Goal: Task Accomplishment & Management: Use online tool/utility

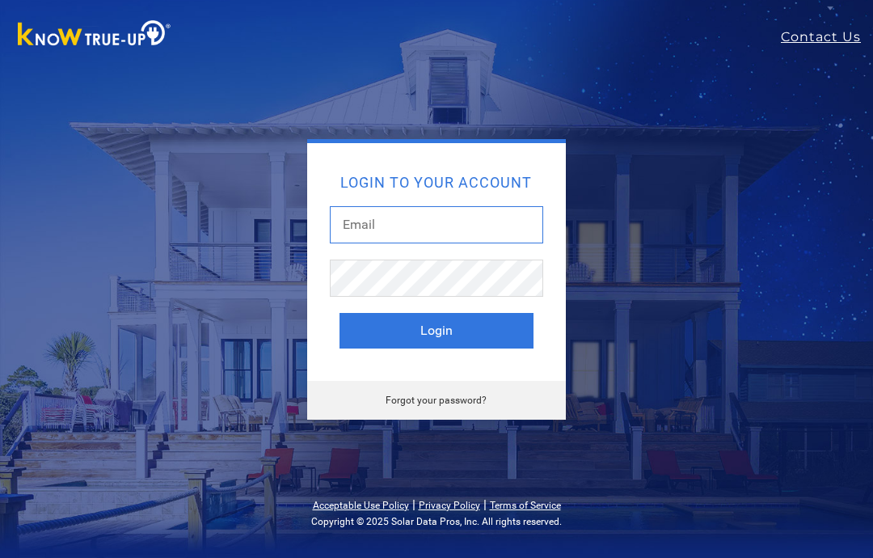
click at [378, 217] on input "text" at bounding box center [436, 224] width 213 height 37
type input "[EMAIL_ADDRESS][DOMAIN_NAME]"
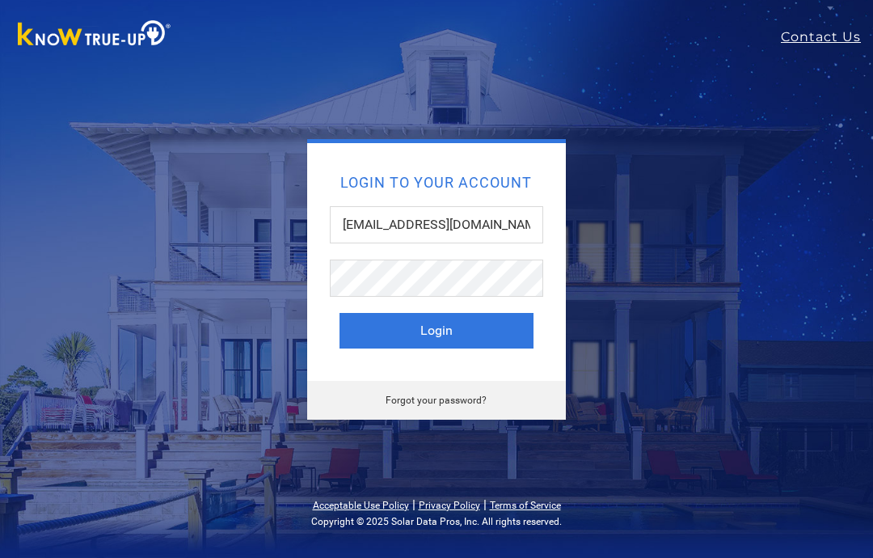
click at [357, 324] on button "Login" at bounding box center [437, 331] width 194 height 36
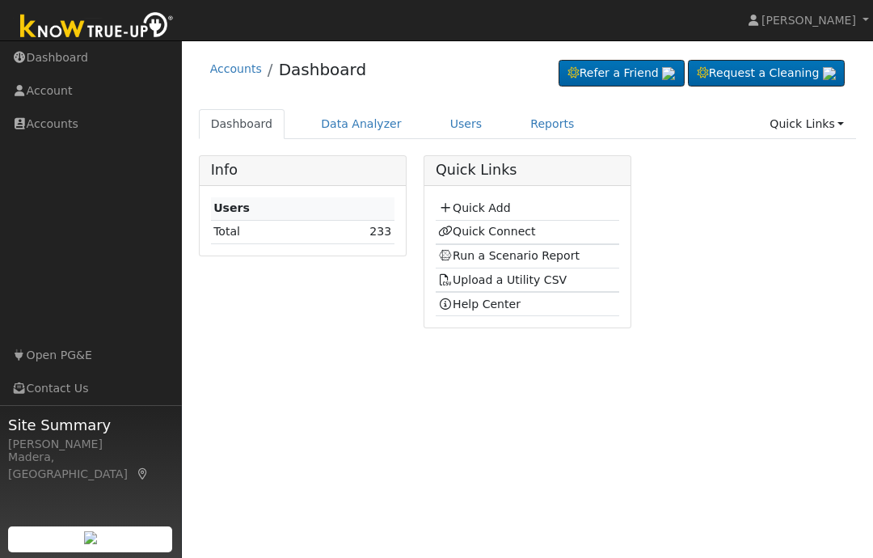
click at [329, 125] on link "Data Analyzer" at bounding box center [361, 124] width 105 height 30
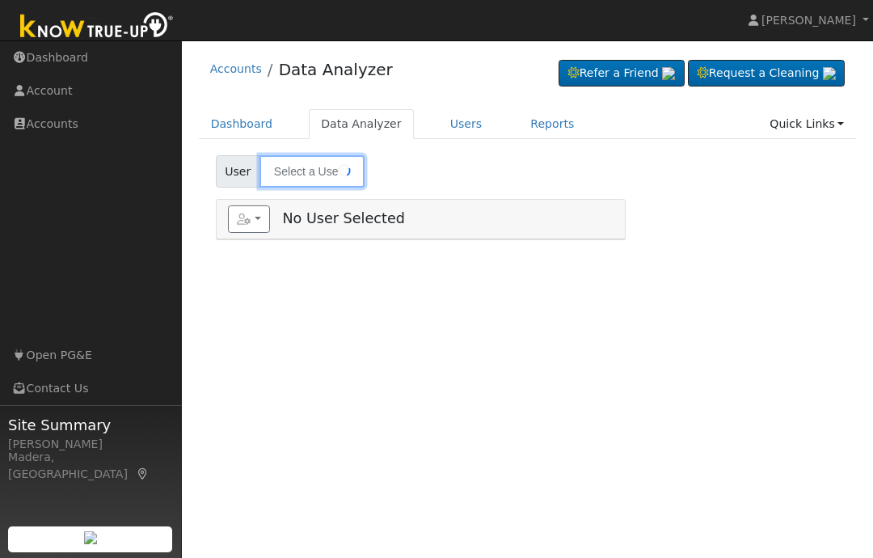
type input "[PERSON_NAME]"
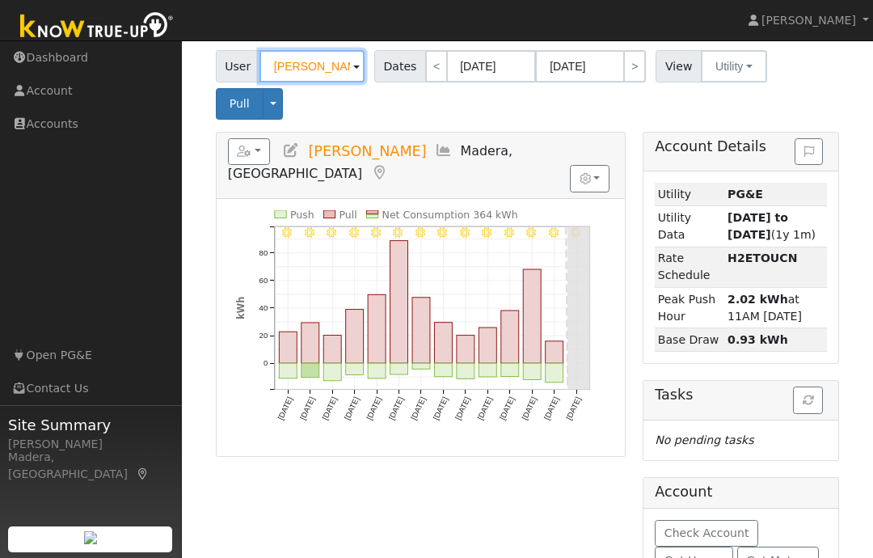
scroll to position [126, 0]
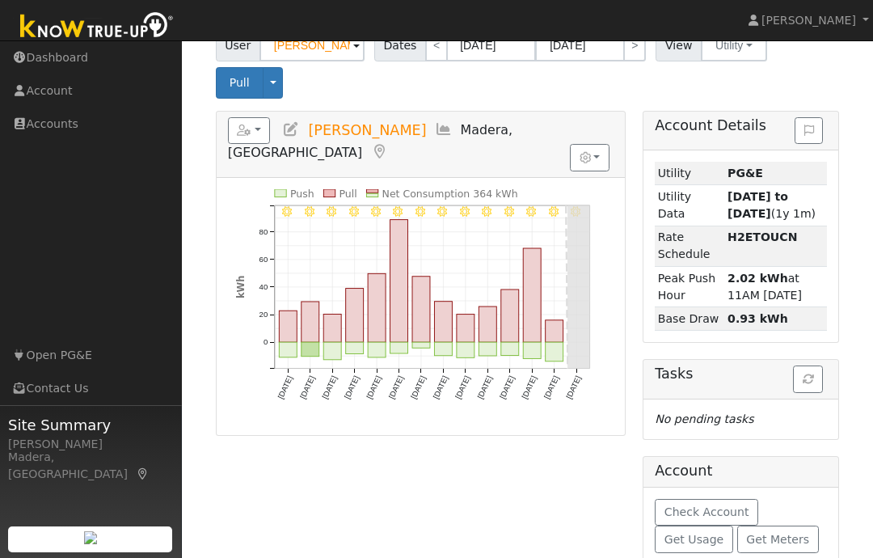
click at [702, 546] on span "Get Usage" at bounding box center [694, 539] width 59 height 13
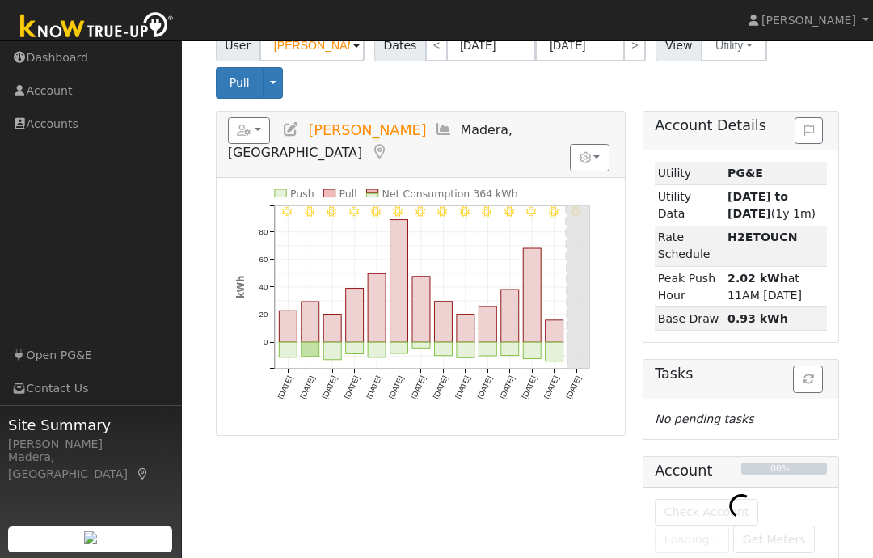
scroll to position [0, 0]
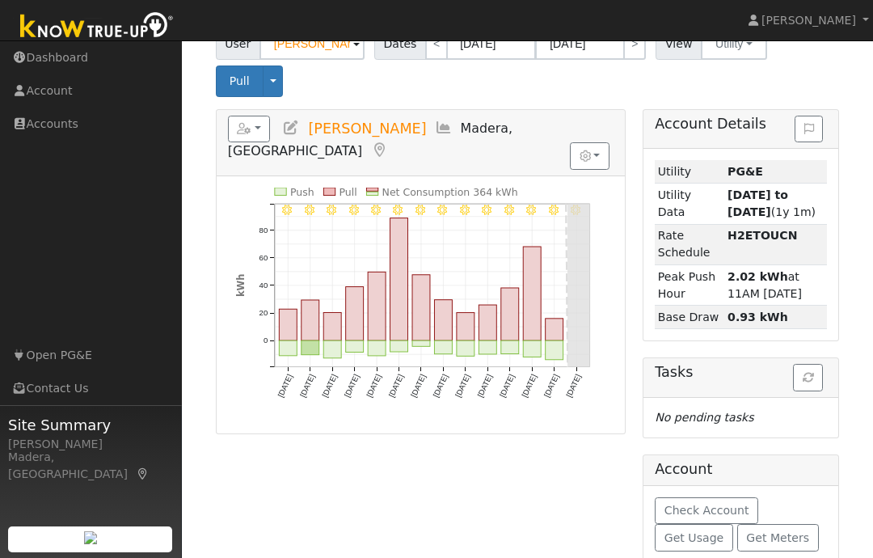
scroll to position [126, 0]
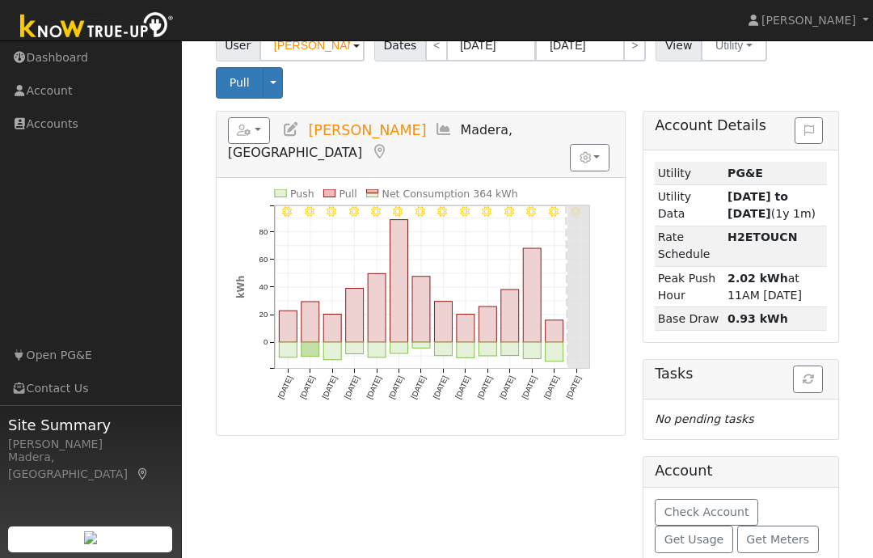
click at [700, 546] on span "Get Usage" at bounding box center [694, 539] width 59 height 13
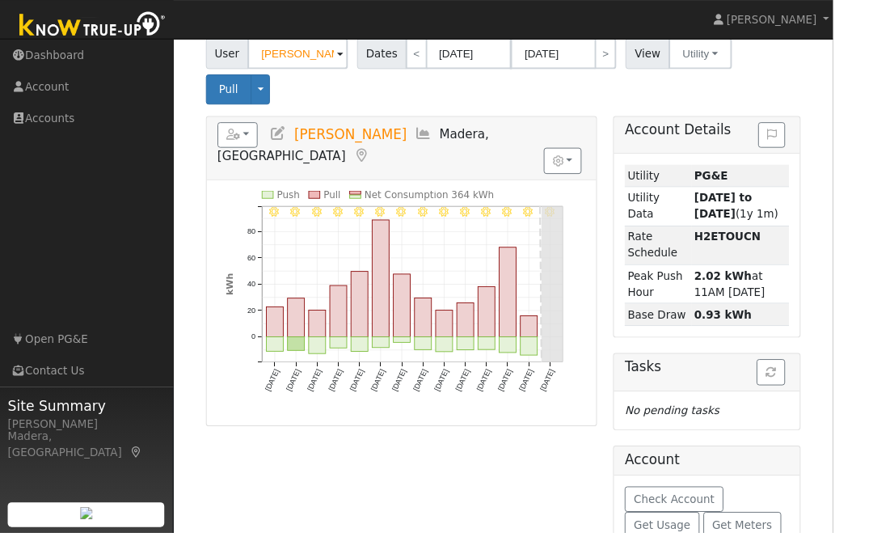
scroll to position [0, 0]
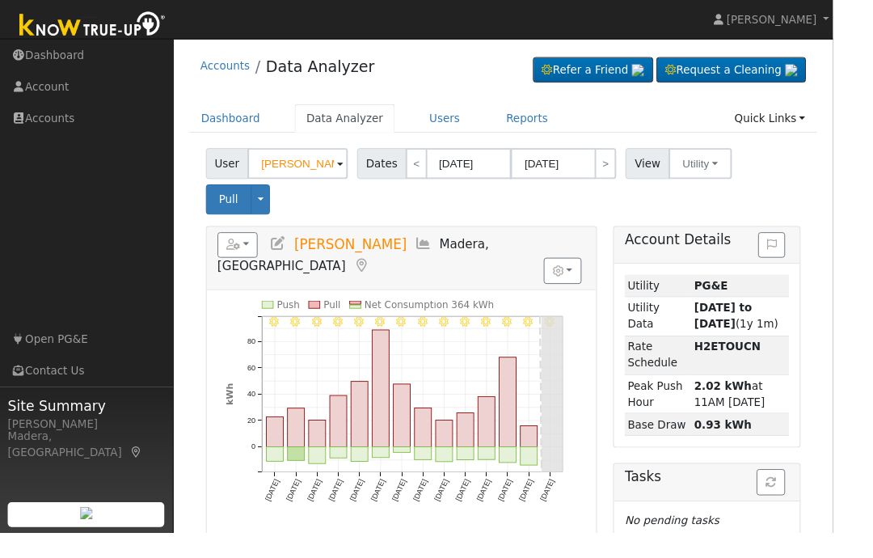
click at [239, 263] on button "button" at bounding box center [249, 256] width 43 height 27
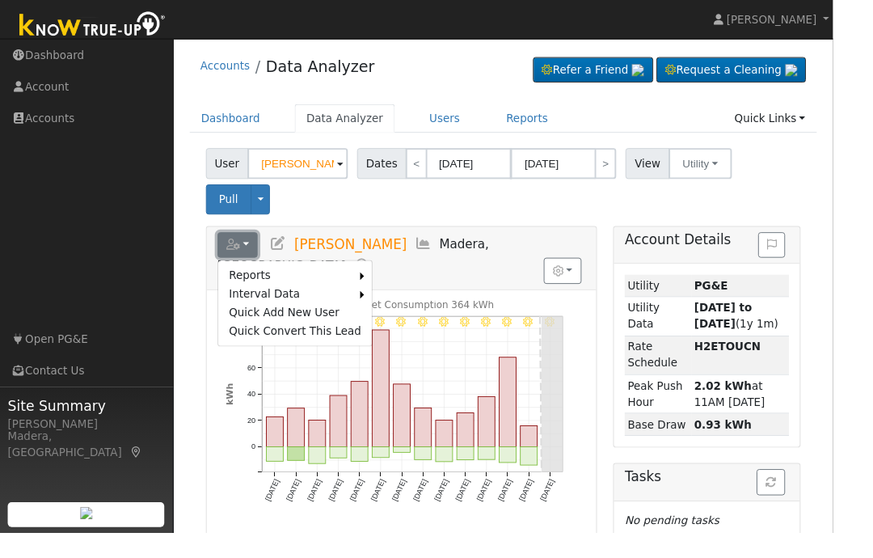
click at [258, 246] on button "button" at bounding box center [249, 256] width 43 height 27
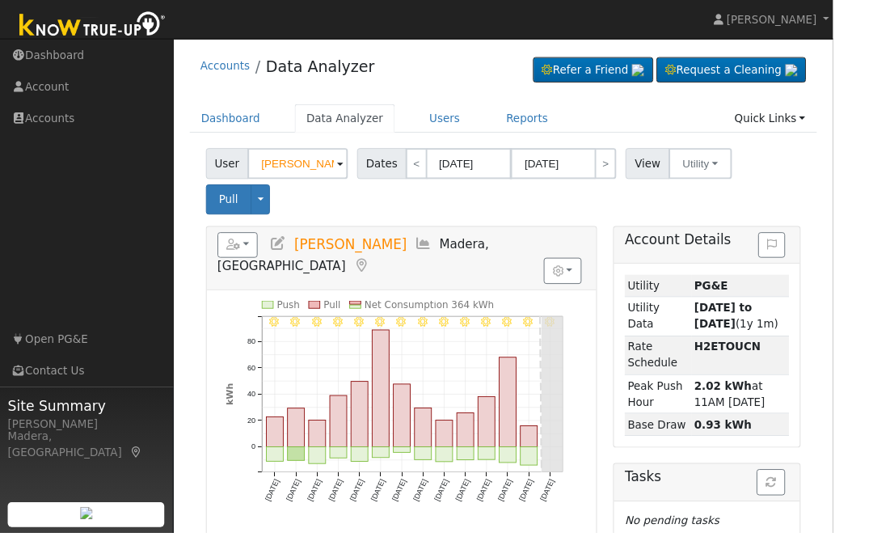
click at [248, 248] on button "button" at bounding box center [249, 256] width 43 height 27
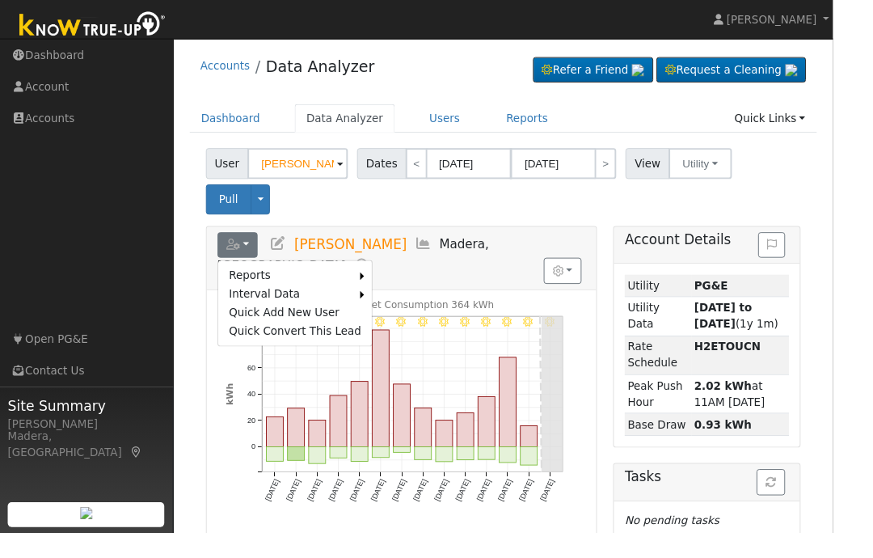
click at [0, 0] on link "Scenario" at bounding box center [0, 0] width 0 height 0
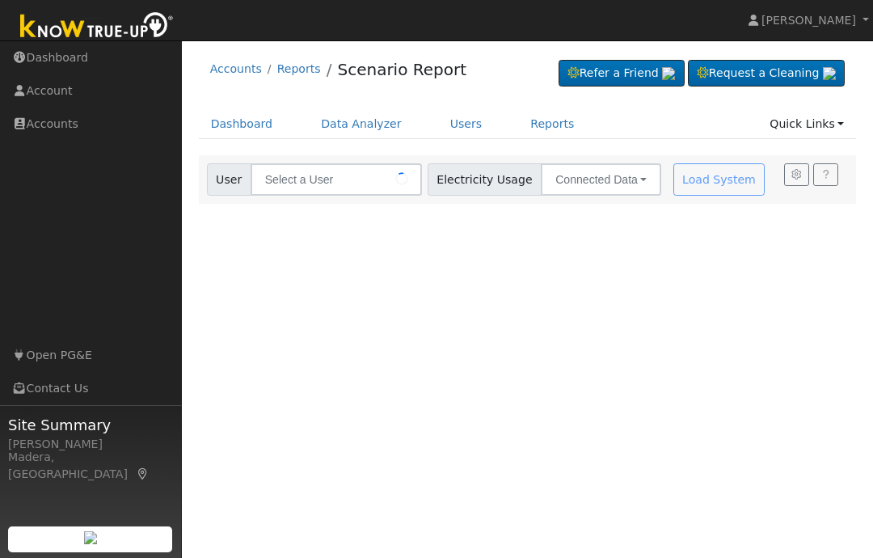
type input "[PERSON_NAME]"
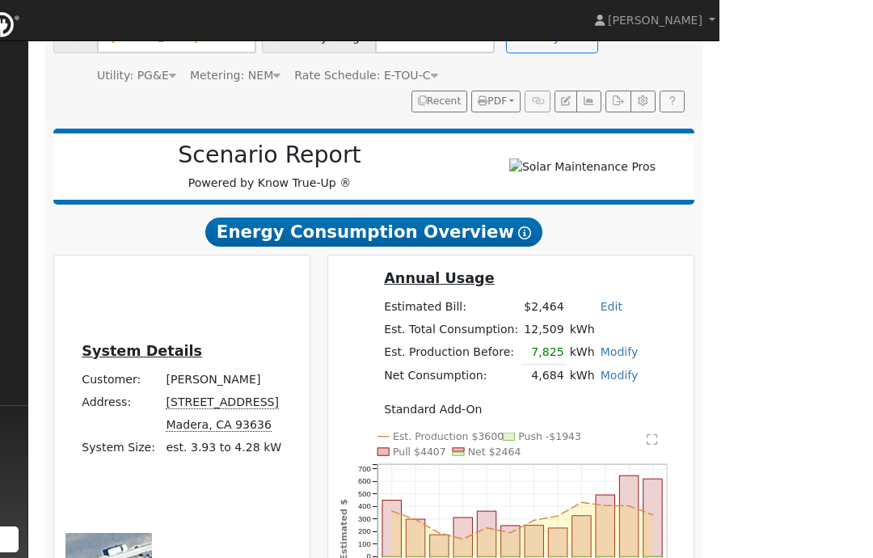
scroll to position [281, 0]
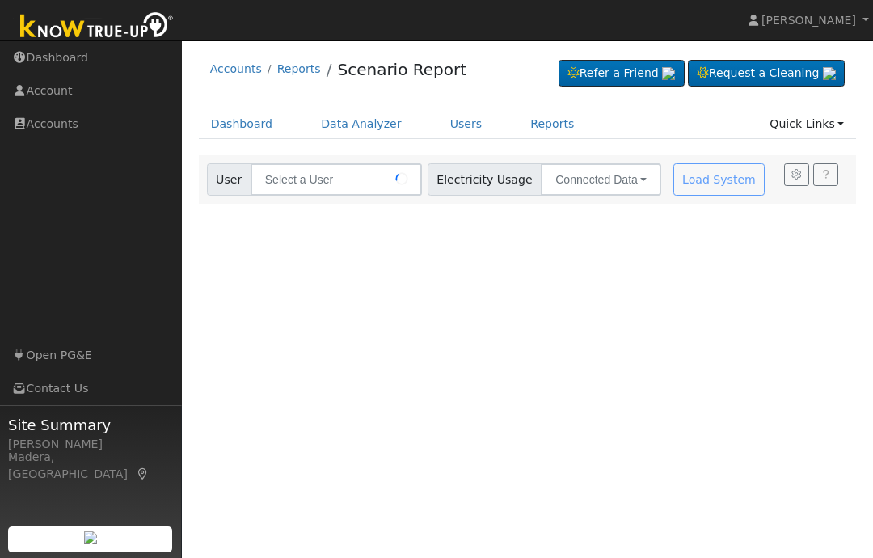
type input "[PERSON_NAME]"
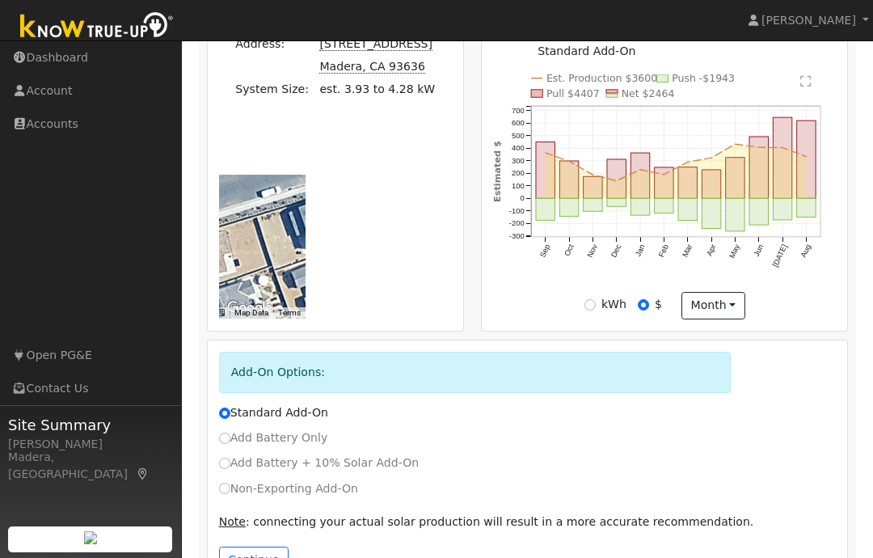
scroll to position [493, 0]
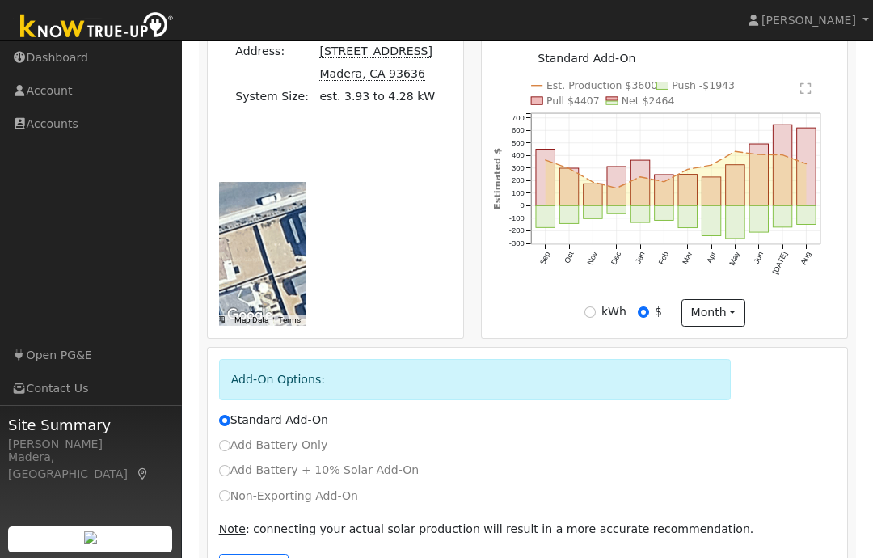
click at [226, 496] on input "Non-Exporting Add-On" at bounding box center [224, 495] width 11 height 11
radio input "true"
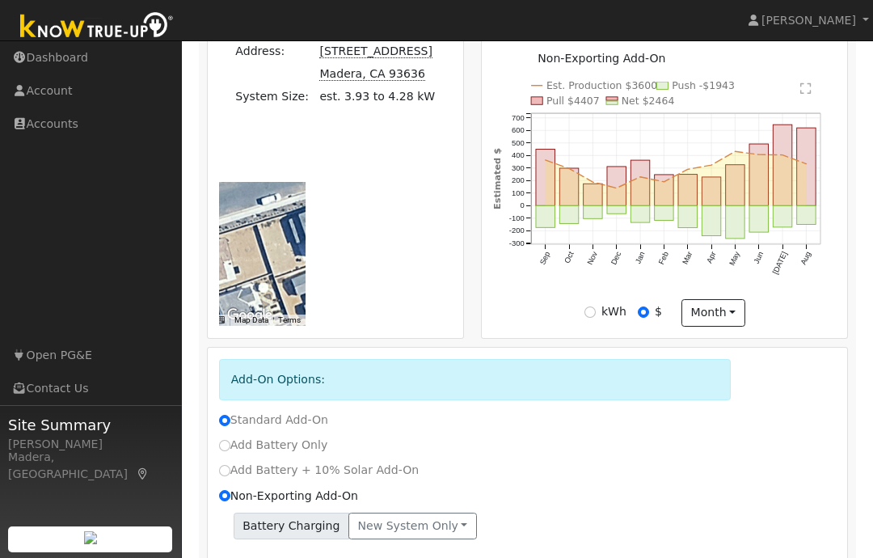
radio input "false"
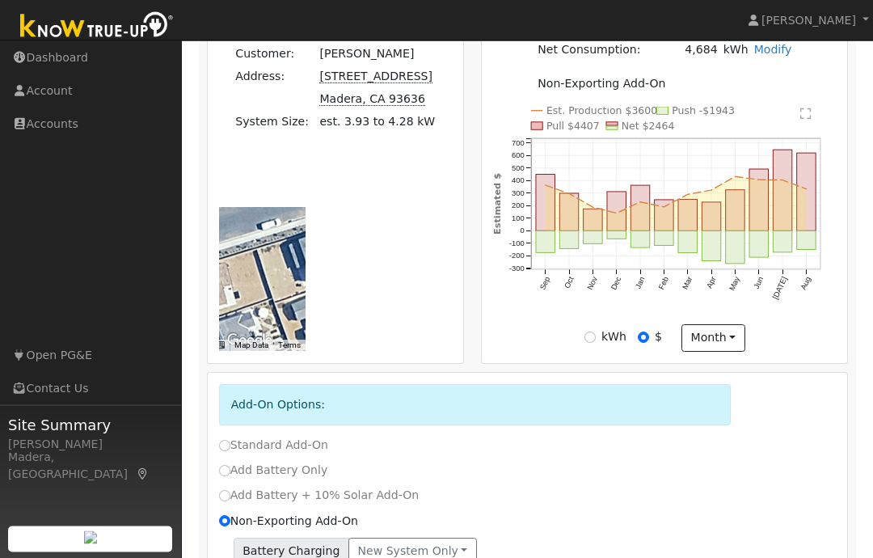
scroll to position [529, 0]
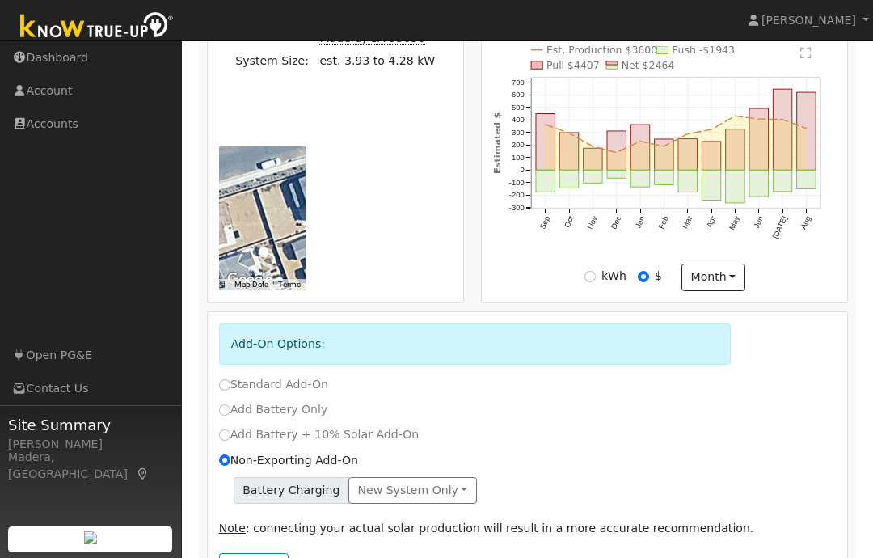
click at [239, 557] on button "Continue" at bounding box center [254, 566] width 70 height 27
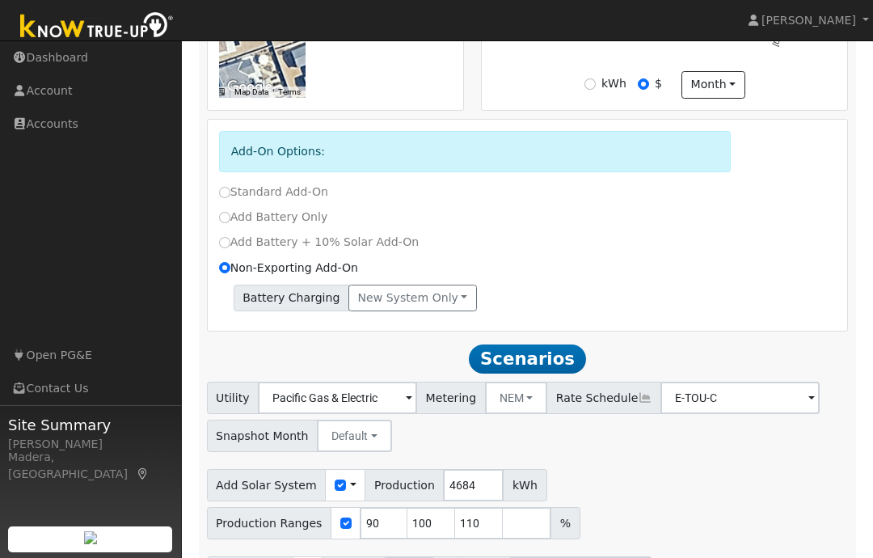
scroll to position [748, 0]
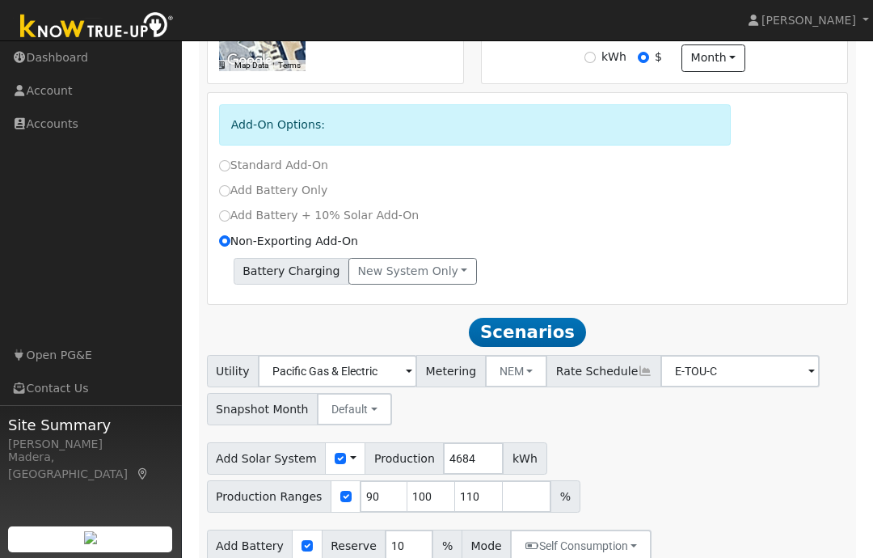
click at [490, 375] on button "NEM" at bounding box center [516, 371] width 63 height 32
click at [593, 405] on div "Utility Pacific Gas & Electric Metering NEM NEM NBT Rate Schedule E-TOU-C - Non…" at bounding box center [528, 387] width 648 height 76
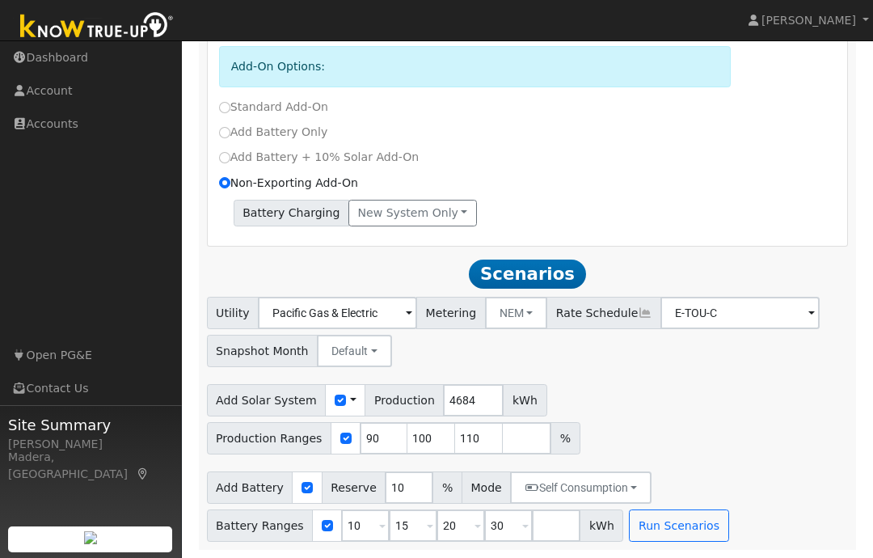
scroll to position [595, 0]
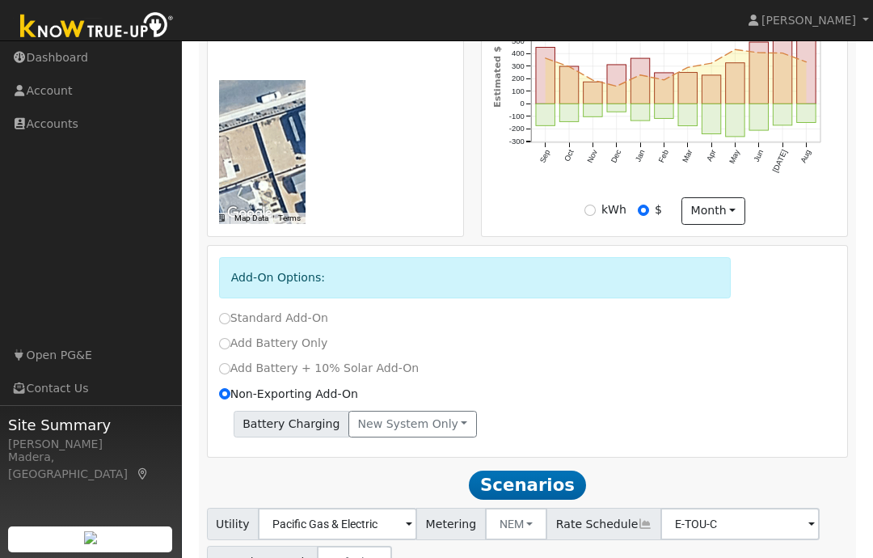
click at [378, 436] on button "New system only" at bounding box center [412, 424] width 129 height 27
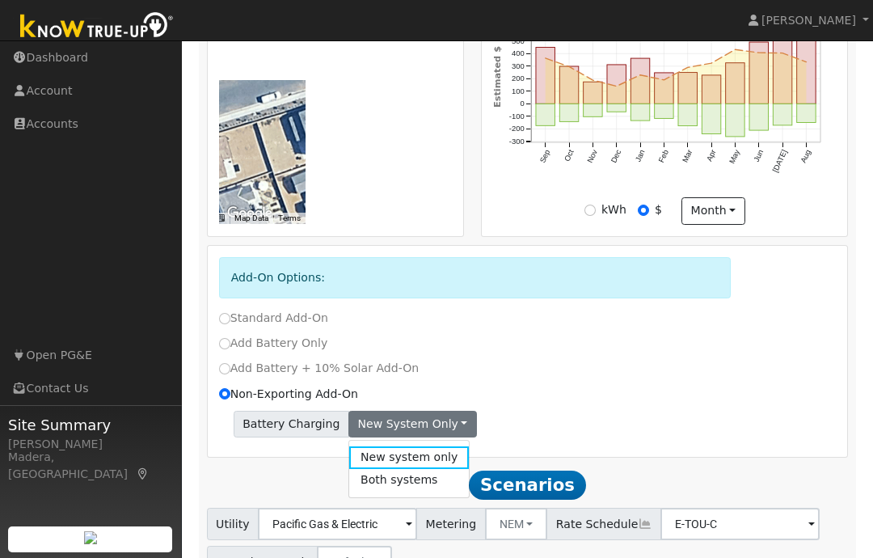
click at [505, 394] on div "Non-Exporting Add-On" at bounding box center [527, 394] width 635 height 17
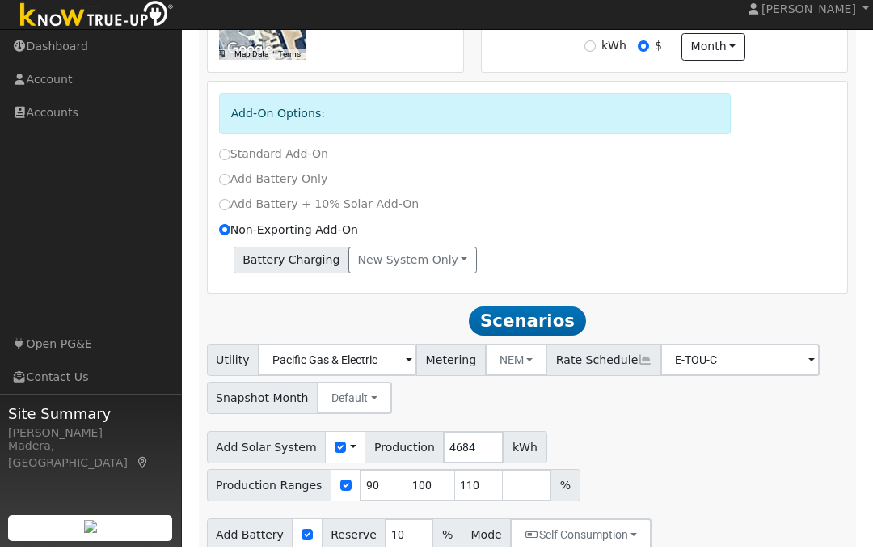
scroll to position [748, 0]
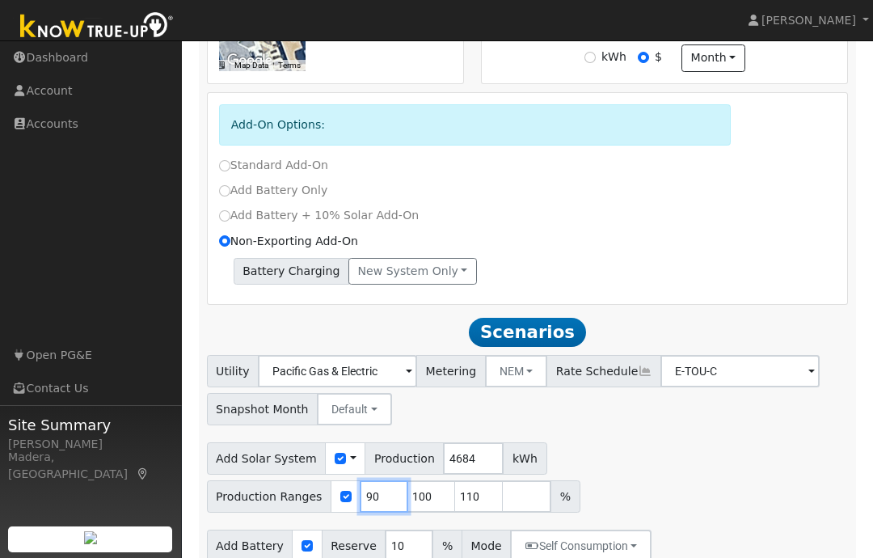
click at [382, 502] on input "90" at bounding box center [384, 496] width 49 height 32
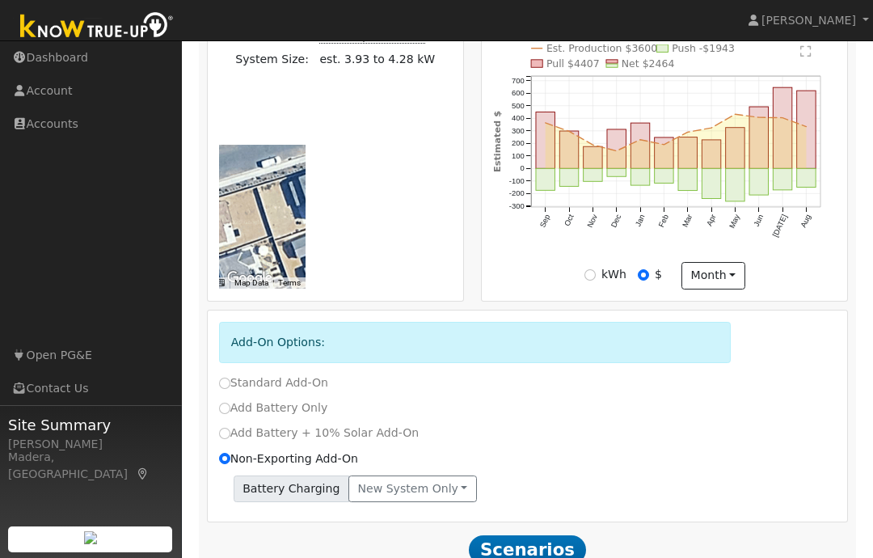
scroll to position [813, 0]
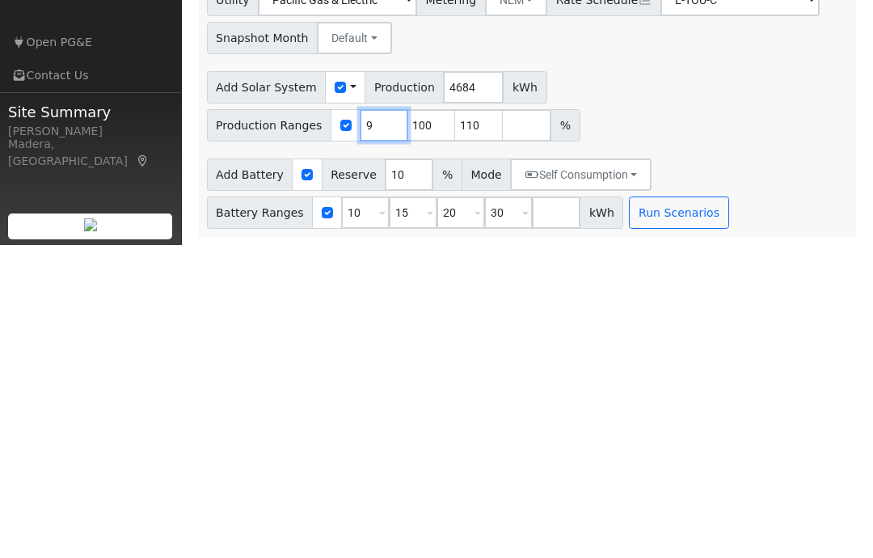
type input "100"
type input "110"
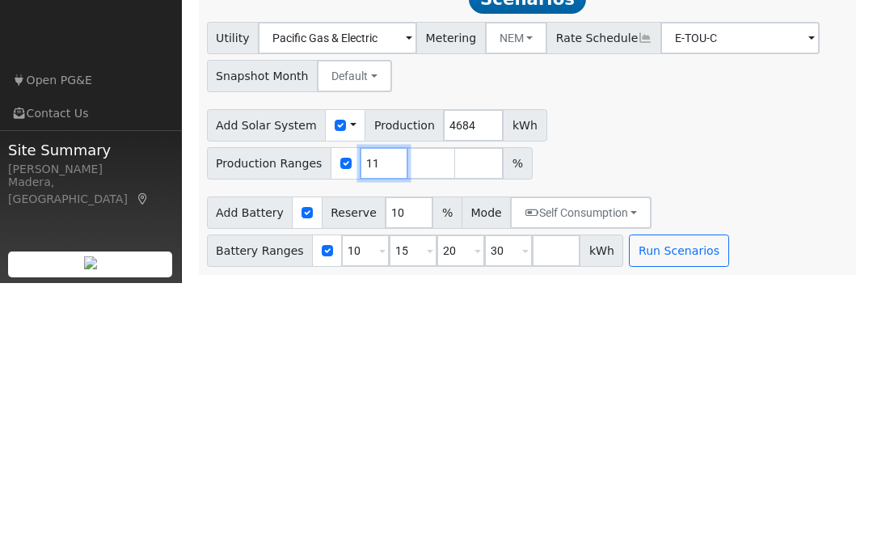
type input "1"
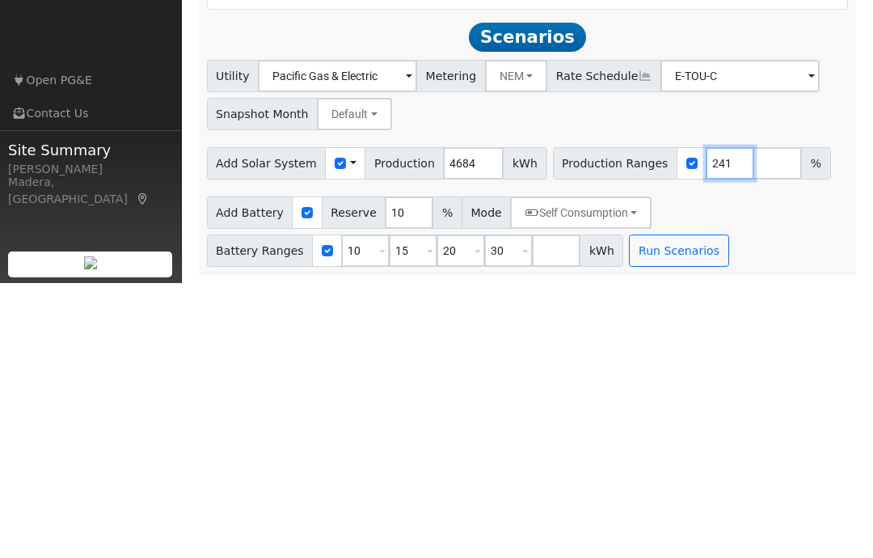
type input "241"
click at [360, 509] on input "10" at bounding box center [365, 525] width 49 height 32
type input "15"
type input "20"
type input "30"
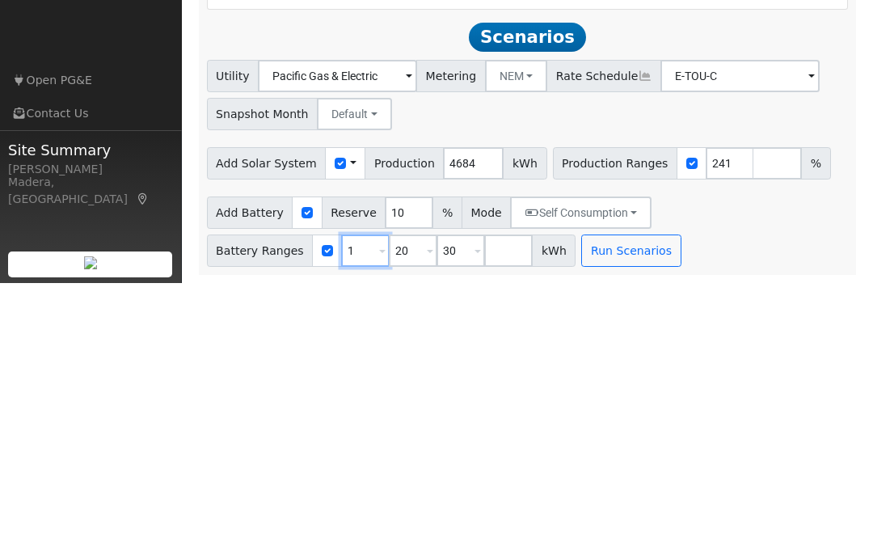
type input "20"
type input "30"
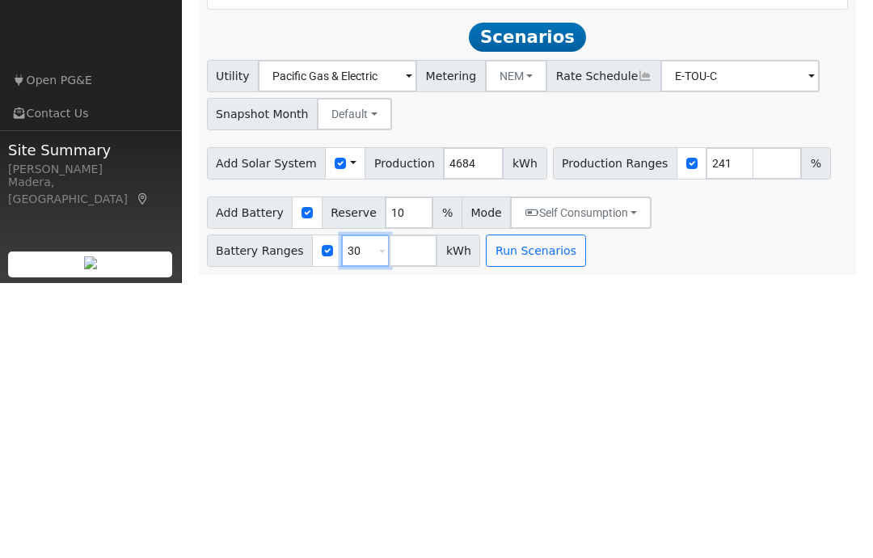
type input "3"
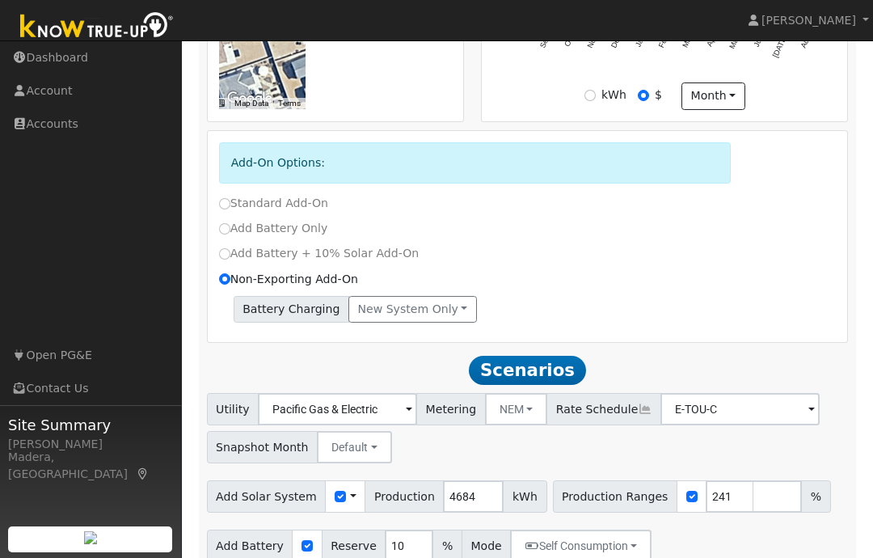
type input "13.5"
click at [528, 544] on button "Self Consumption" at bounding box center [580, 546] width 141 height 32
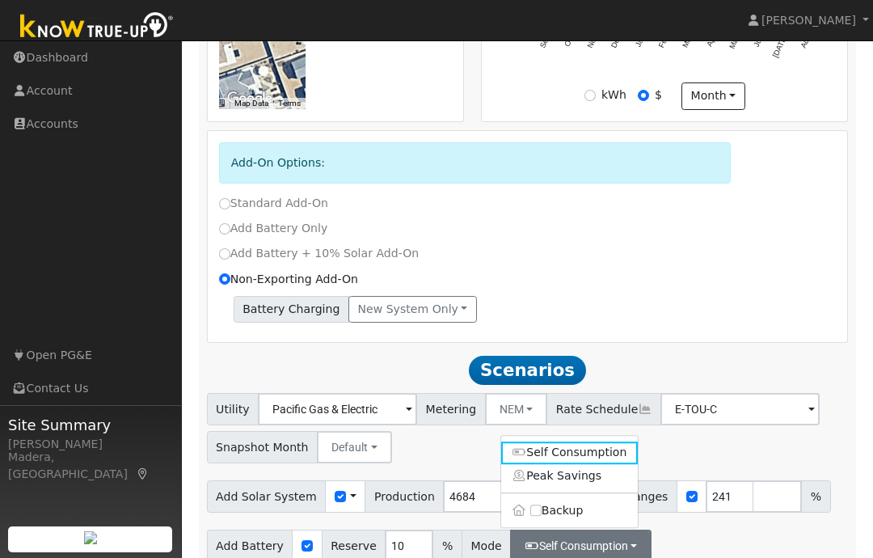
click at [533, 513] on input "Backup" at bounding box center [535, 510] width 11 height 11
checkbox input "true"
type input "20"
click at [834, 433] on div "Utility Pacific Gas & Electric Metering NEM NEM NBT Rate Schedule E-TOU-C - Non…" at bounding box center [528, 425] width 648 height 76
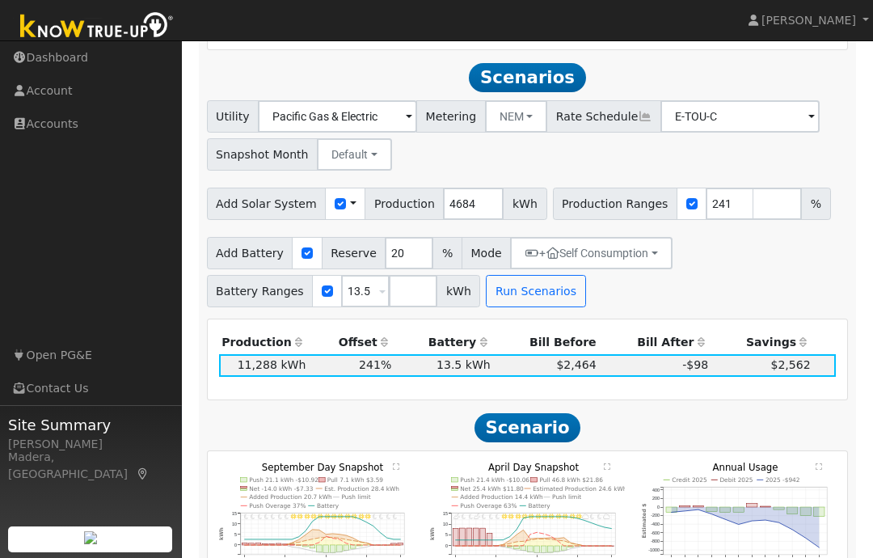
scroll to position [1008, 0]
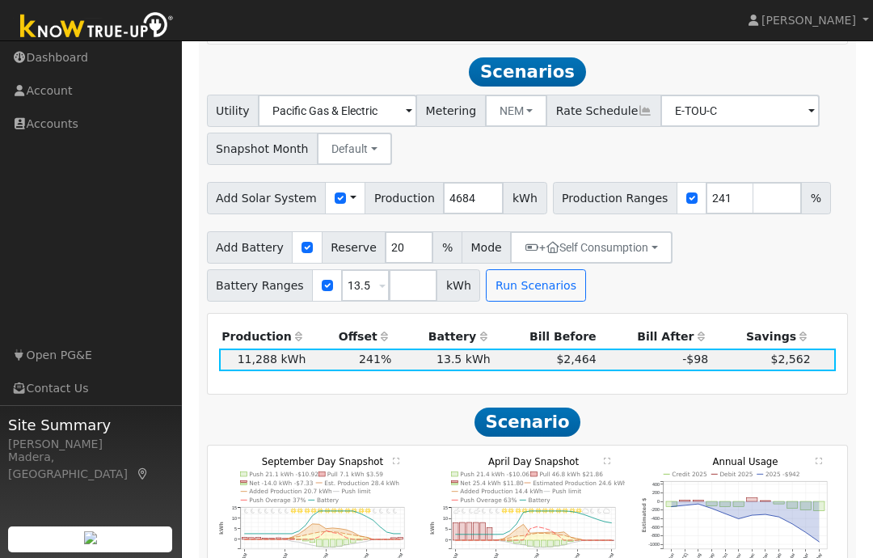
click at [491, 116] on button "NEM" at bounding box center [516, 111] width 63 height 32
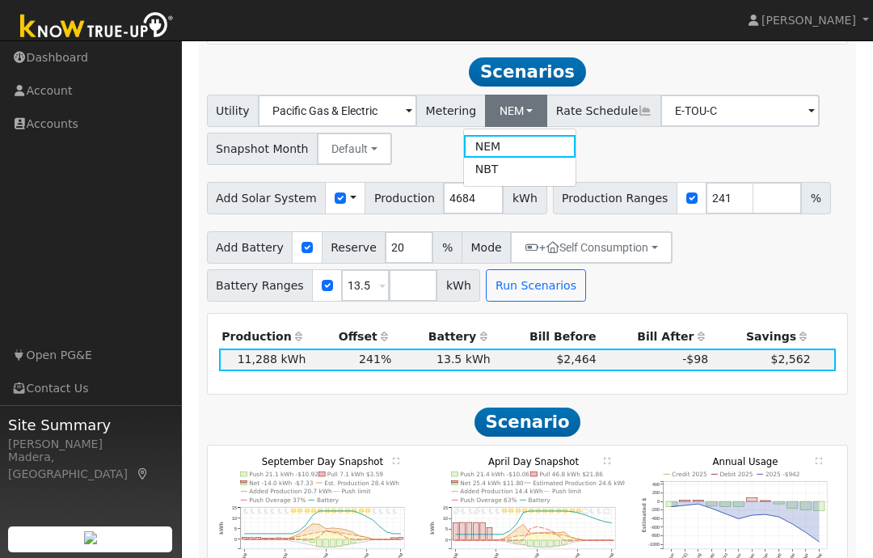
click at [479, 170] on link "NBT" at bounding box center [520, 169] width 112 height 23
type input "E-ELEC"
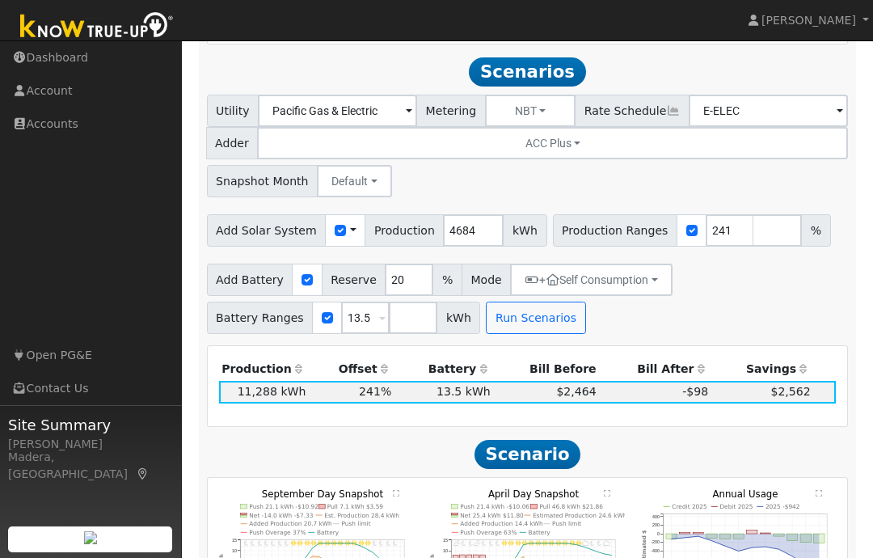
click at [506, 323] on button "Run Scenarios" at bounding box center [535, 318] width 99 height 32
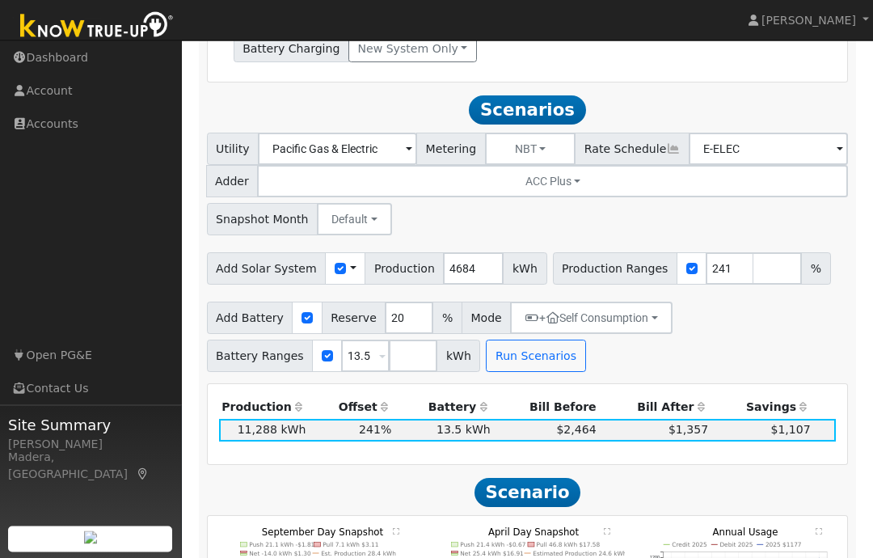
scroll to position [968, 0]
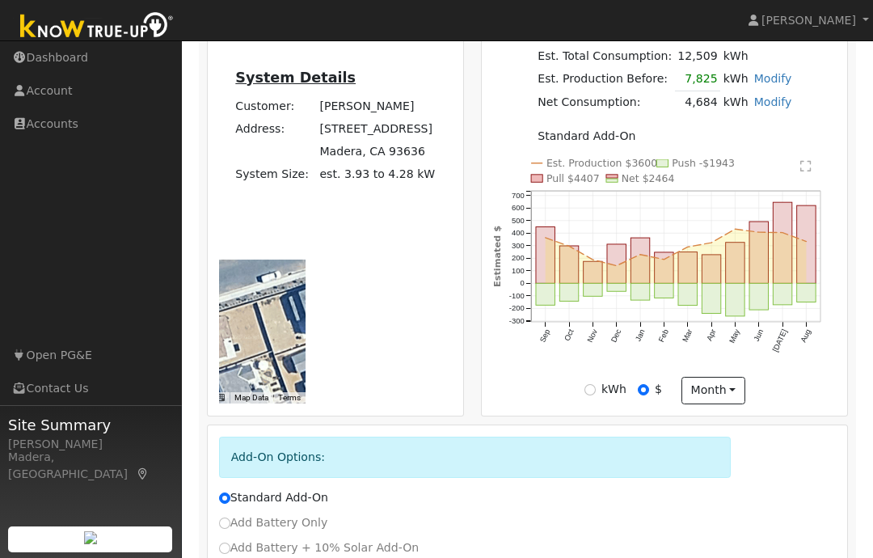
scroll to position [493, 0]
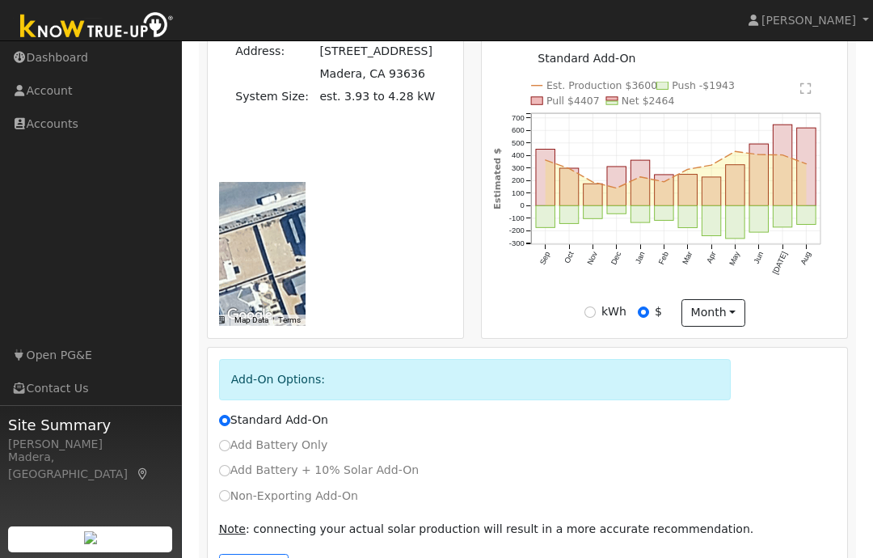
click at [225, 496] on input "Non-Exporting Add-On" at bounding box center [224, 495] width 11 height 11
radio input "true"
radio input "false"
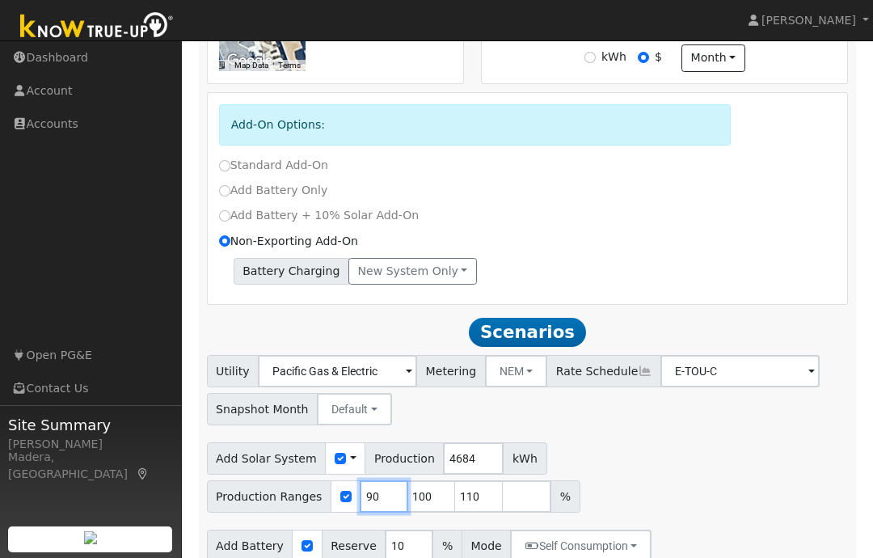
click at [388, 501] on input "90" at bounding box center [384, 496] width 49 height 32
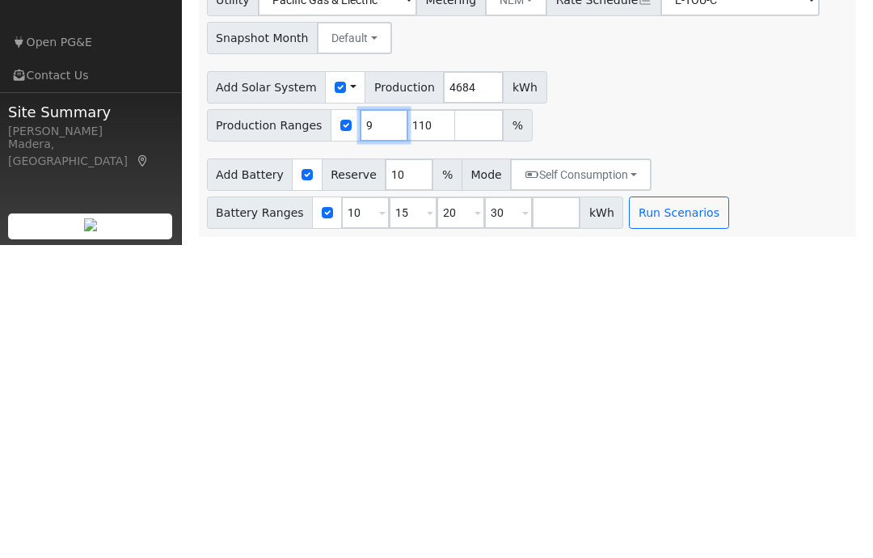
type input "100"
type input "110"
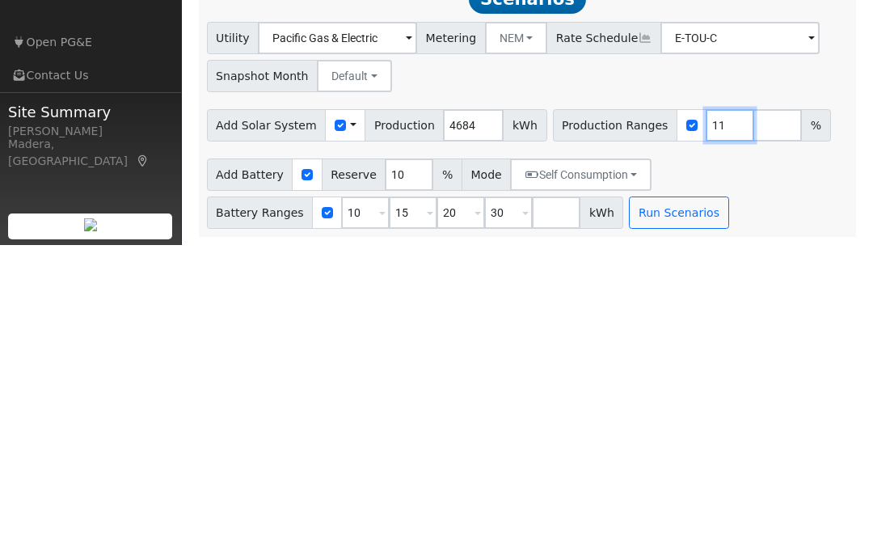
type input "1"
type input "130"
click at [536, 471] on button "Self Consumption" at bounding box center [580, 487] width 141 height 32
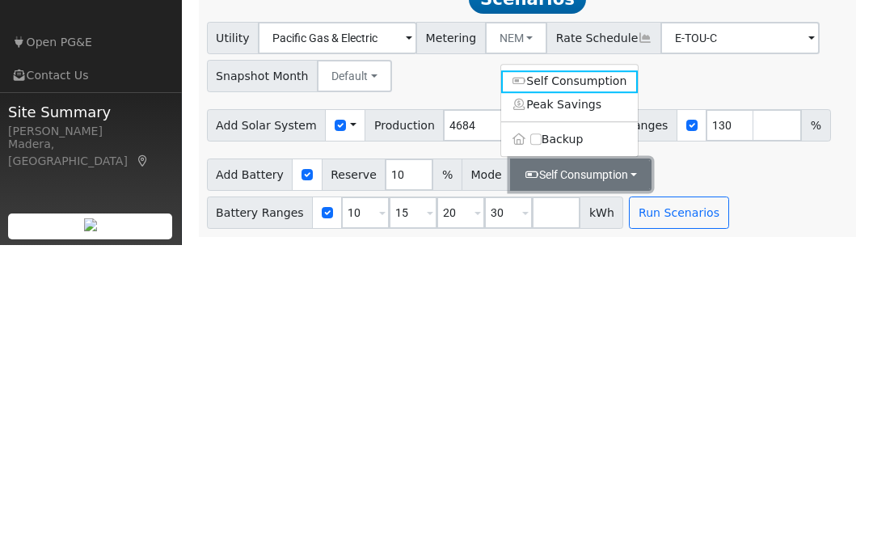
scroll to position [710, 0]
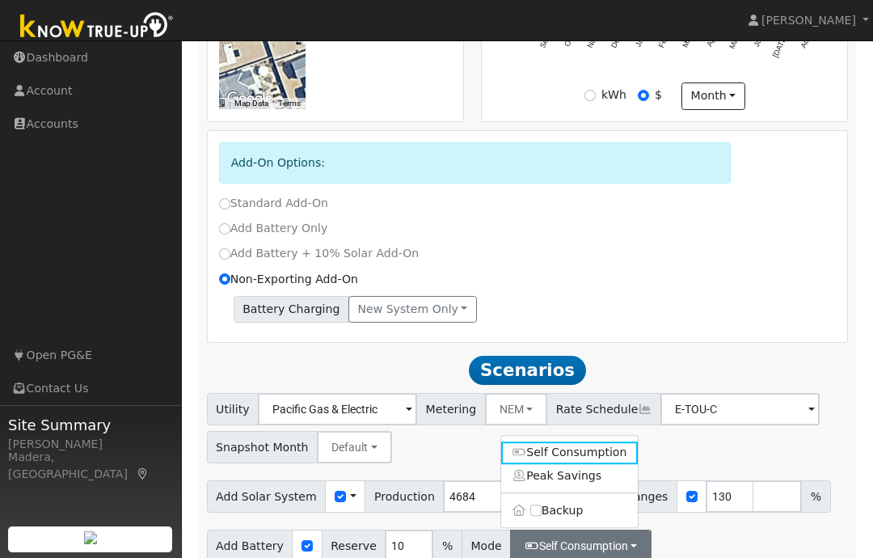
click at [534, 513] on input "Backup" at bounding box center [535, 510] width 11 height 11
checkbox input "true"
type input "20"
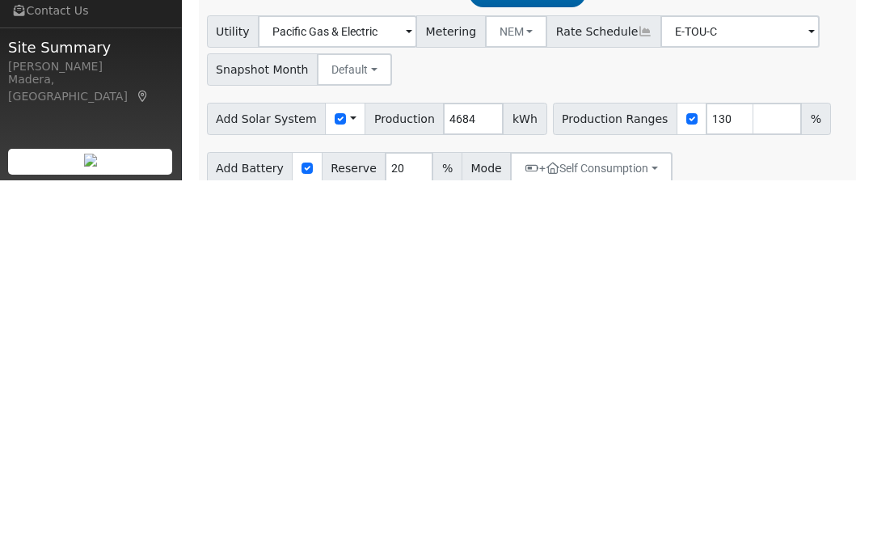
scroll to position [775, 0]
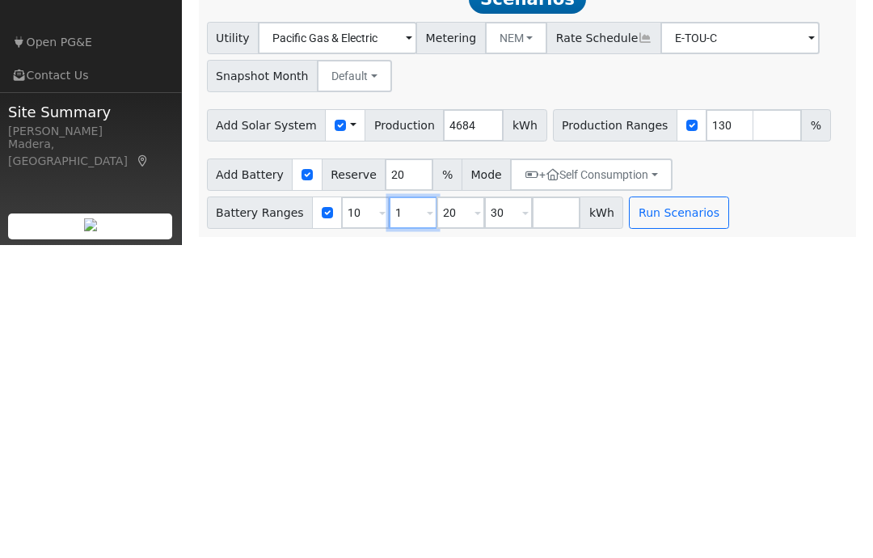
type input "20"
type input "30"
type input "3"
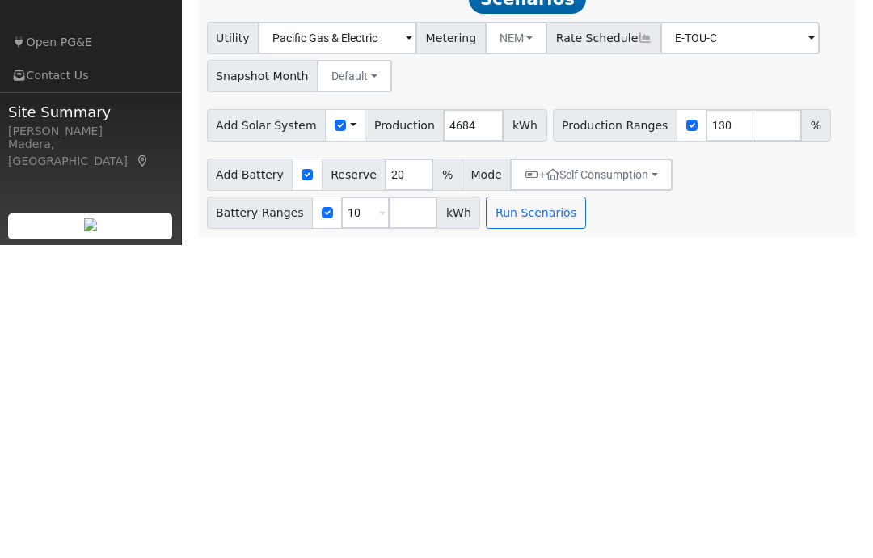
click at [498, 509] on button "Run Scenarios" at bounding box center [535, 525] width 99 height 32
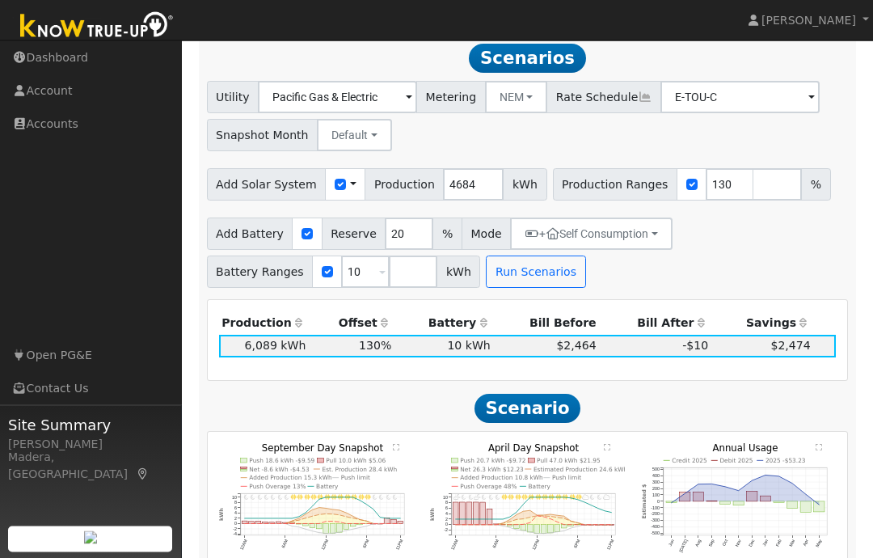
scroll to position [1022, 0]
click at [754, 198] on input "number" at bounding box center [778, 184] width 49 height 32
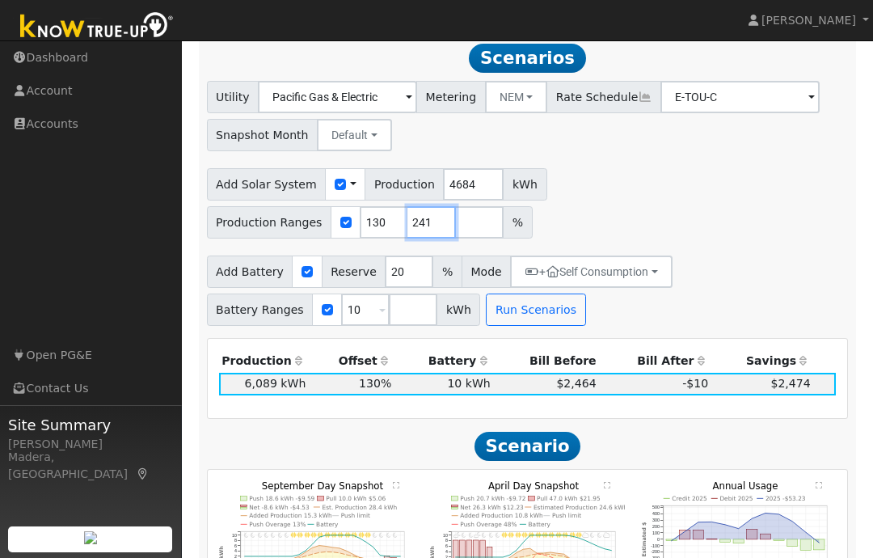
type input "241"
click at [399, 313] on input "number" at bounding box center [413, 309] width 49 height 32
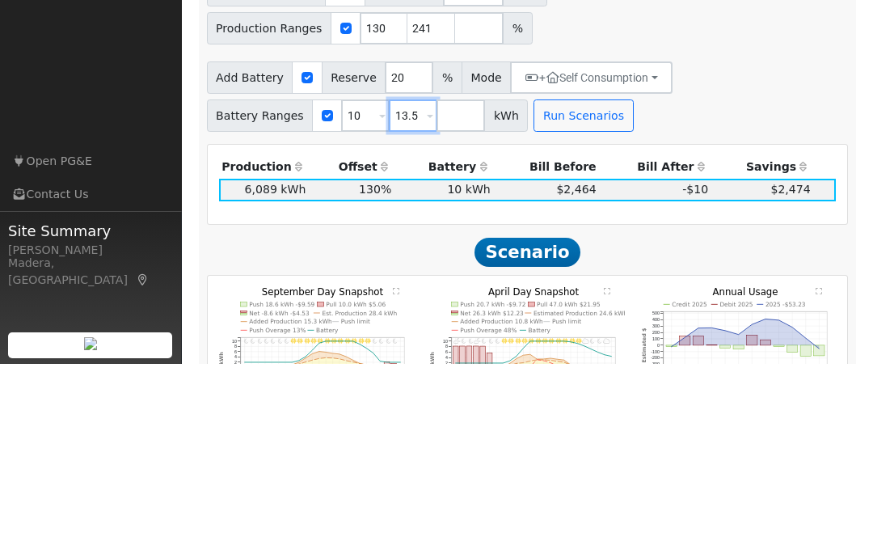
type input "13.5"
click at [562, 293] on button "Run Scenarios" at bounding box center [583, 309] width 99 height 32
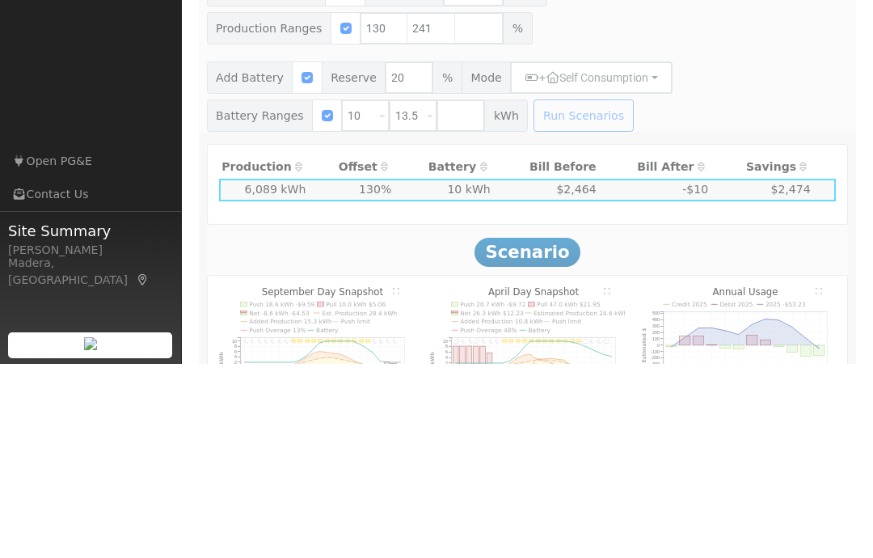
scroll to position [1216, 0]
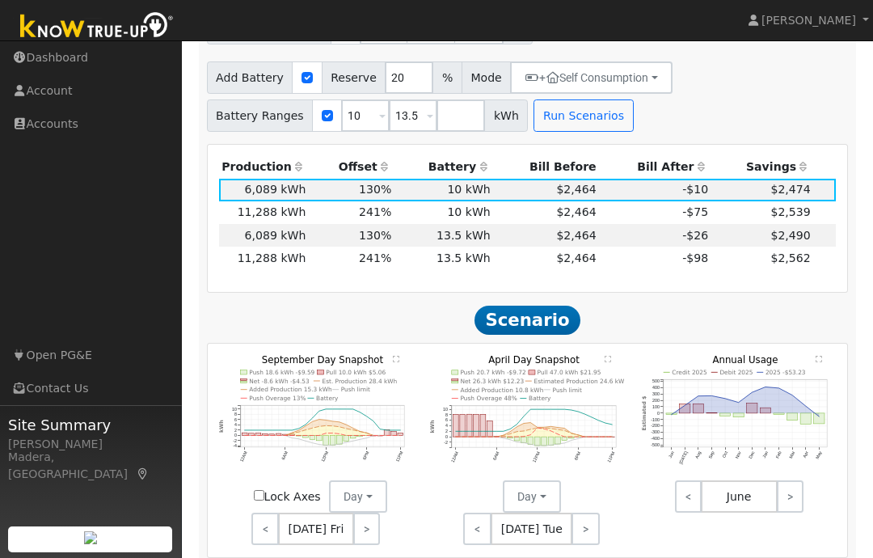
click at [100, 315] on ul "Navigation Dashboard Account Accounts Links Open PG&E Contact Us" at bounding box center [91, 320] width 182 height 558
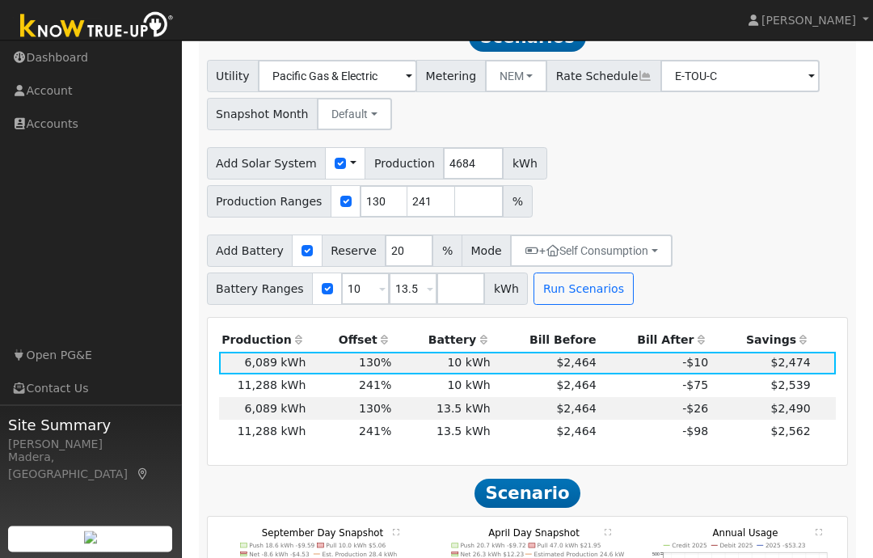
scroll to position [1022, 0]
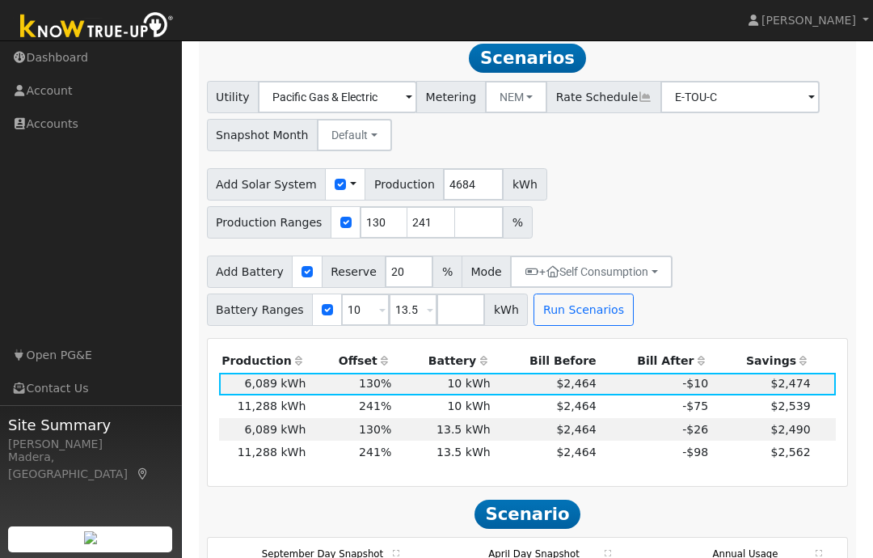
click at [354, 407] on td "241%" at bounding box center [352, 406] width 86 height 23
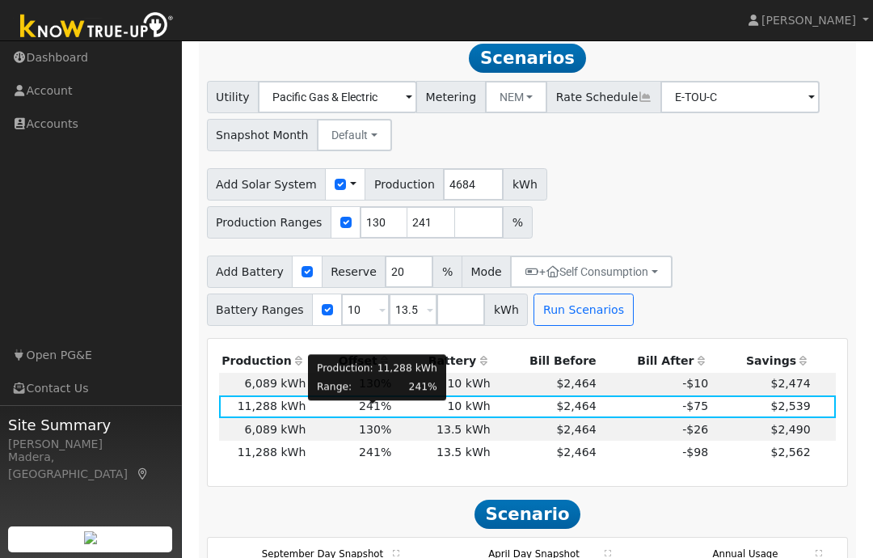
click at [363, 410] on span "241%" at bounding box center [375, 405] width 32 height 13
click at [374, 412] on span "241%" at bounding box center [375, 405] width 32 height 13
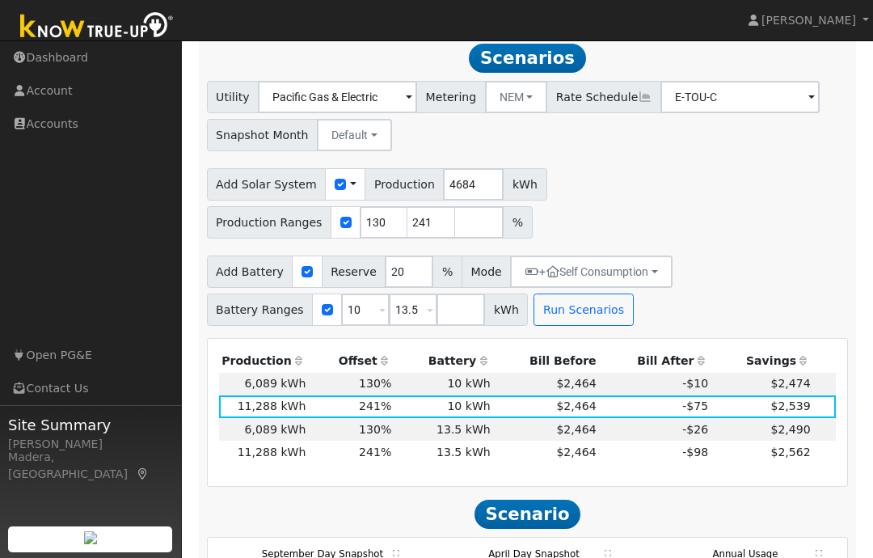
click at [828, 402] on td at bounding box center [824, 406] width 23 height 23
click at [0, 0] on icon at bounding box center [0, 0] width 0 height 0
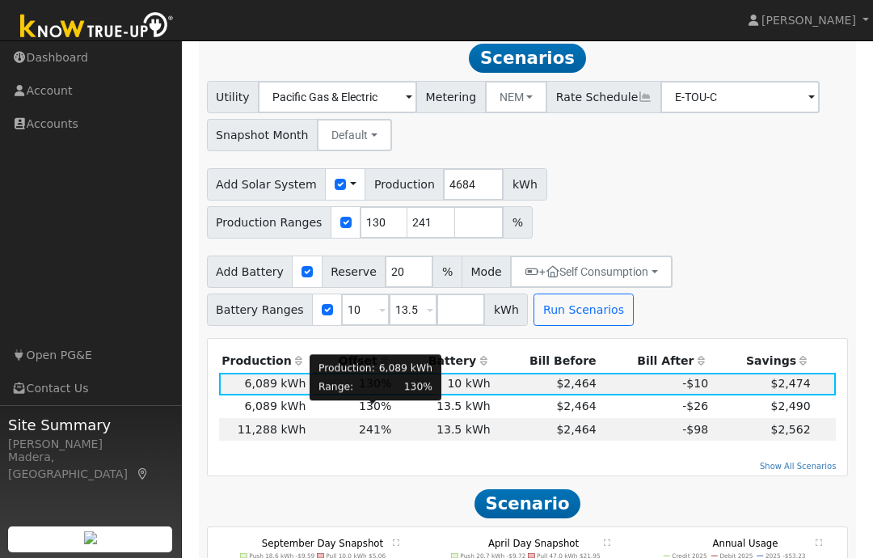
click at [366, 405] on div "Production: 6,089 kWh Range: 130%" at bounding box center [376, 377] width 132 height 55
click at [365, 412] on span "130%" at bounding box center [375, 405] width 32 height 13
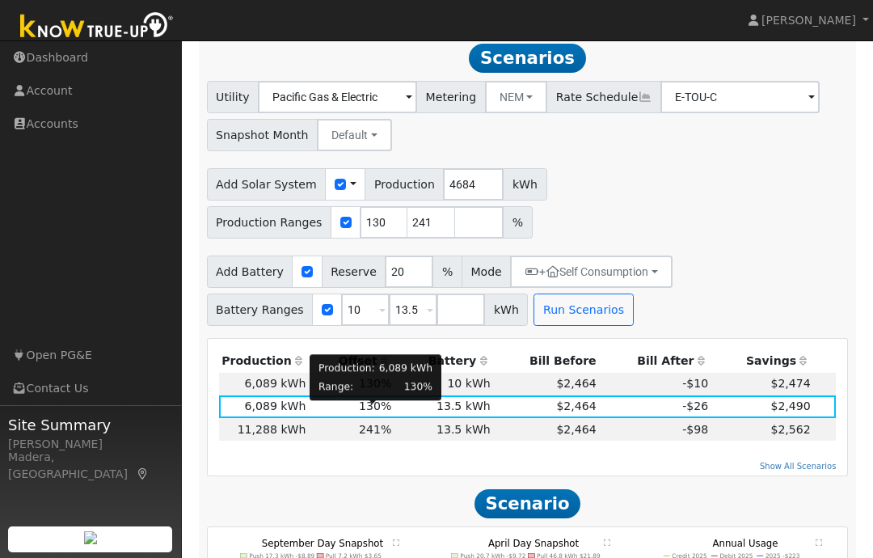
click at [0, 0] on icon at bounding box center [0, 0] width 0 height 0
